Goal: Task Accomplishment & Management: Manage account settings

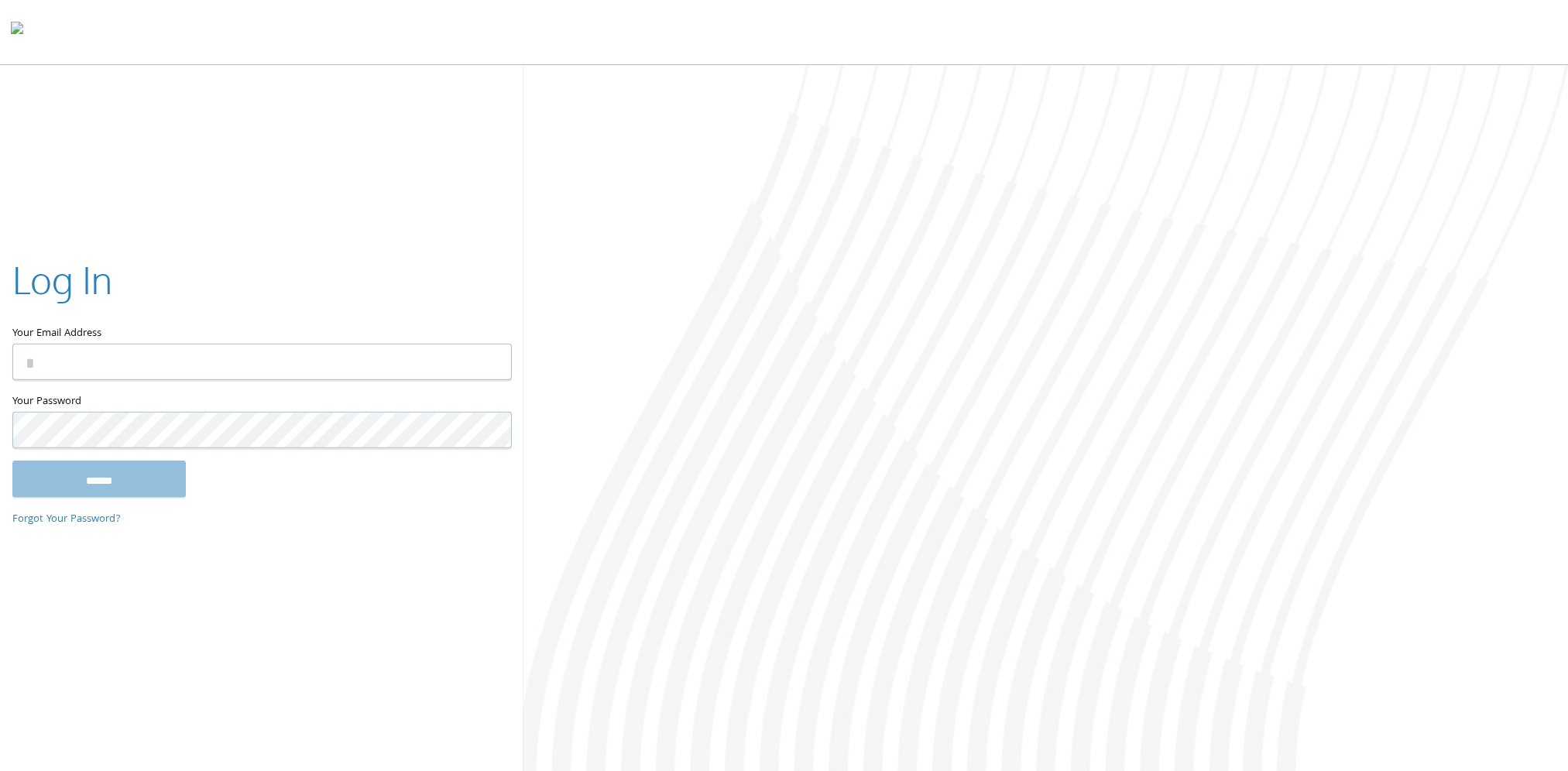
type input "**********"
click at [64, 474] on input "******" at bounding box center [99, 479] width 174 height 37
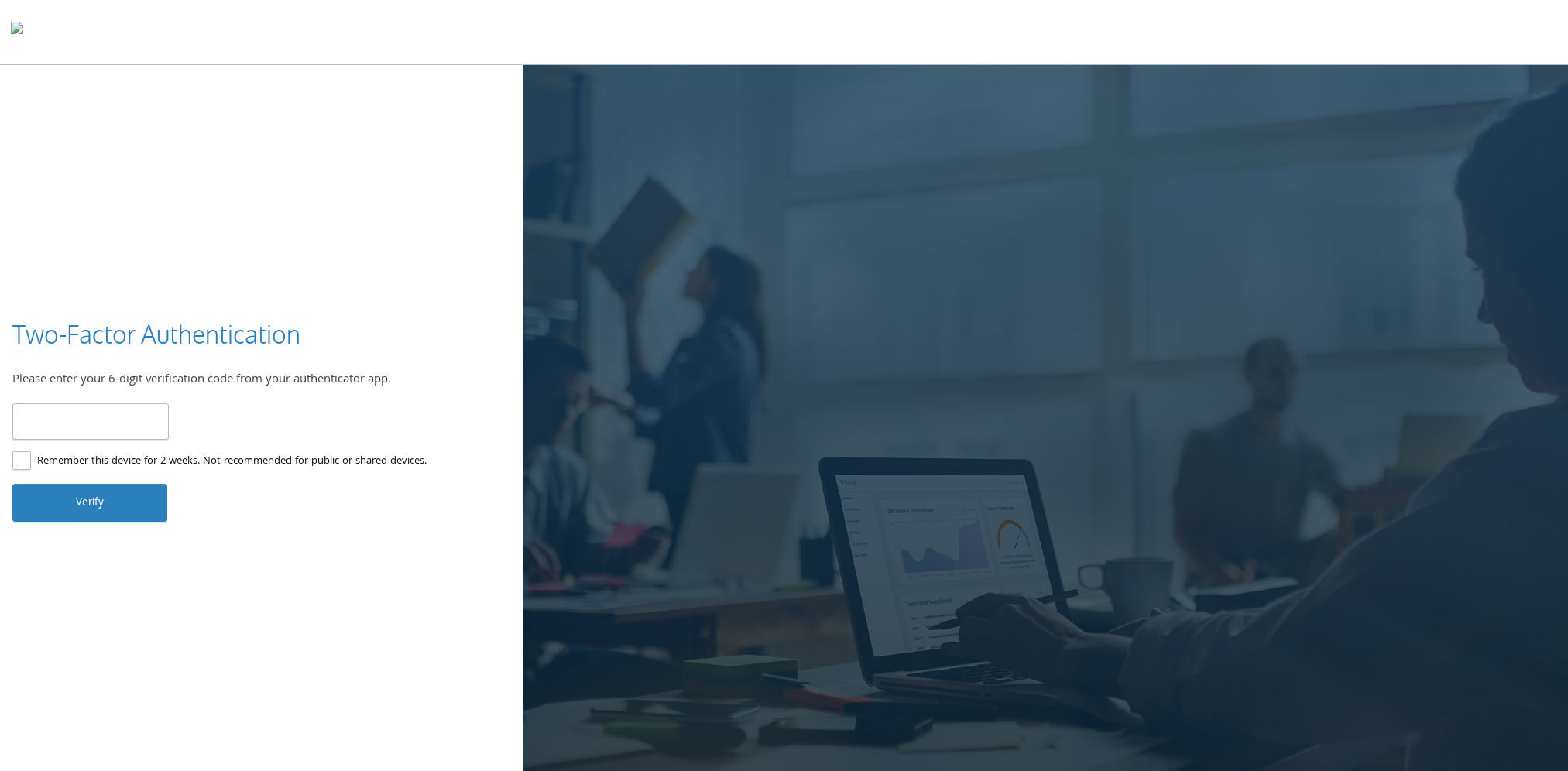
type input "******"
